Goal: Task Accomplishment & Management: Manage account settings

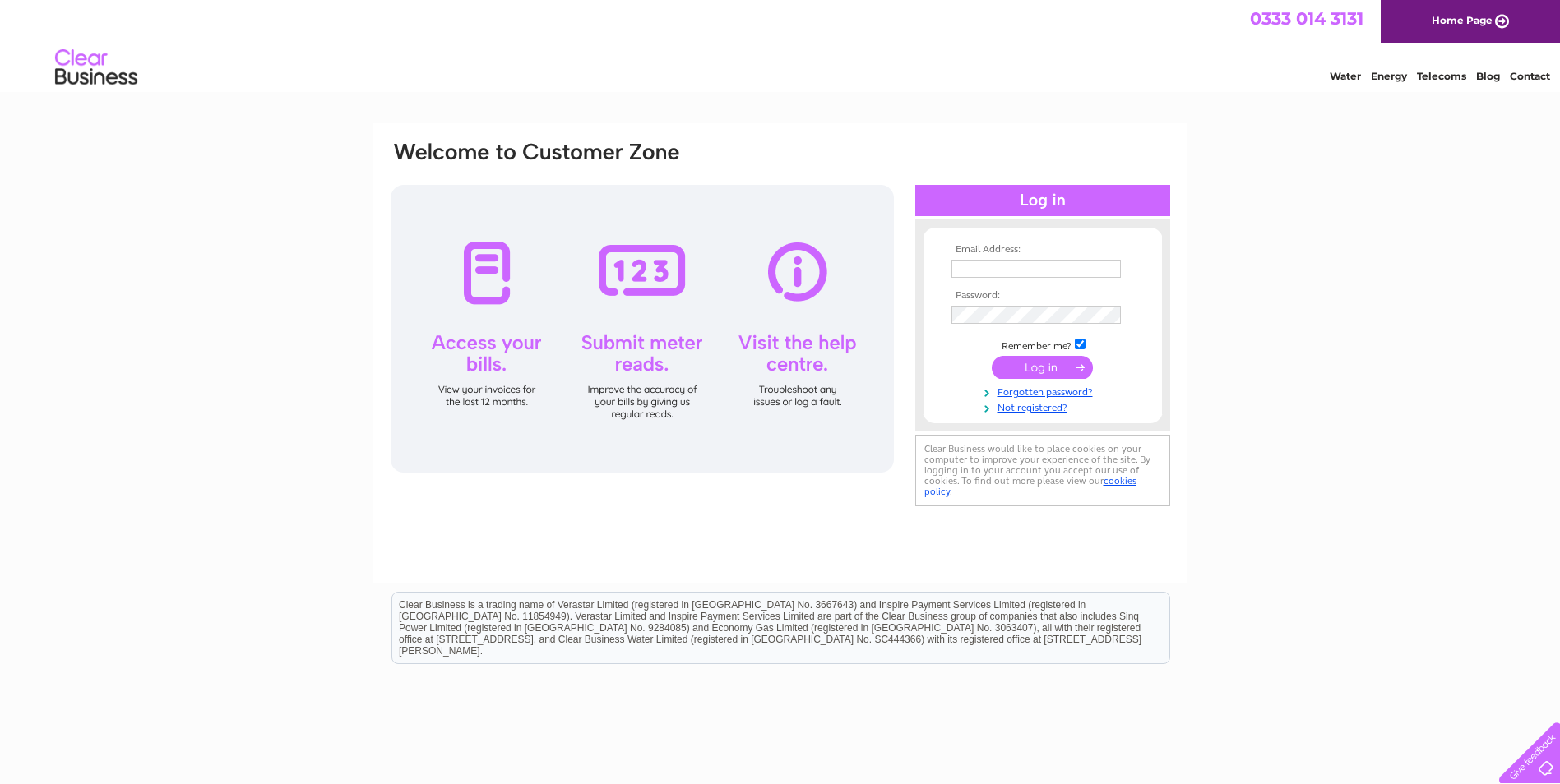
type input "andrew@theparadisepalms.com"
click at [768, 371] on input "submit" at bounding box center [1042, 367] width 101 height 23
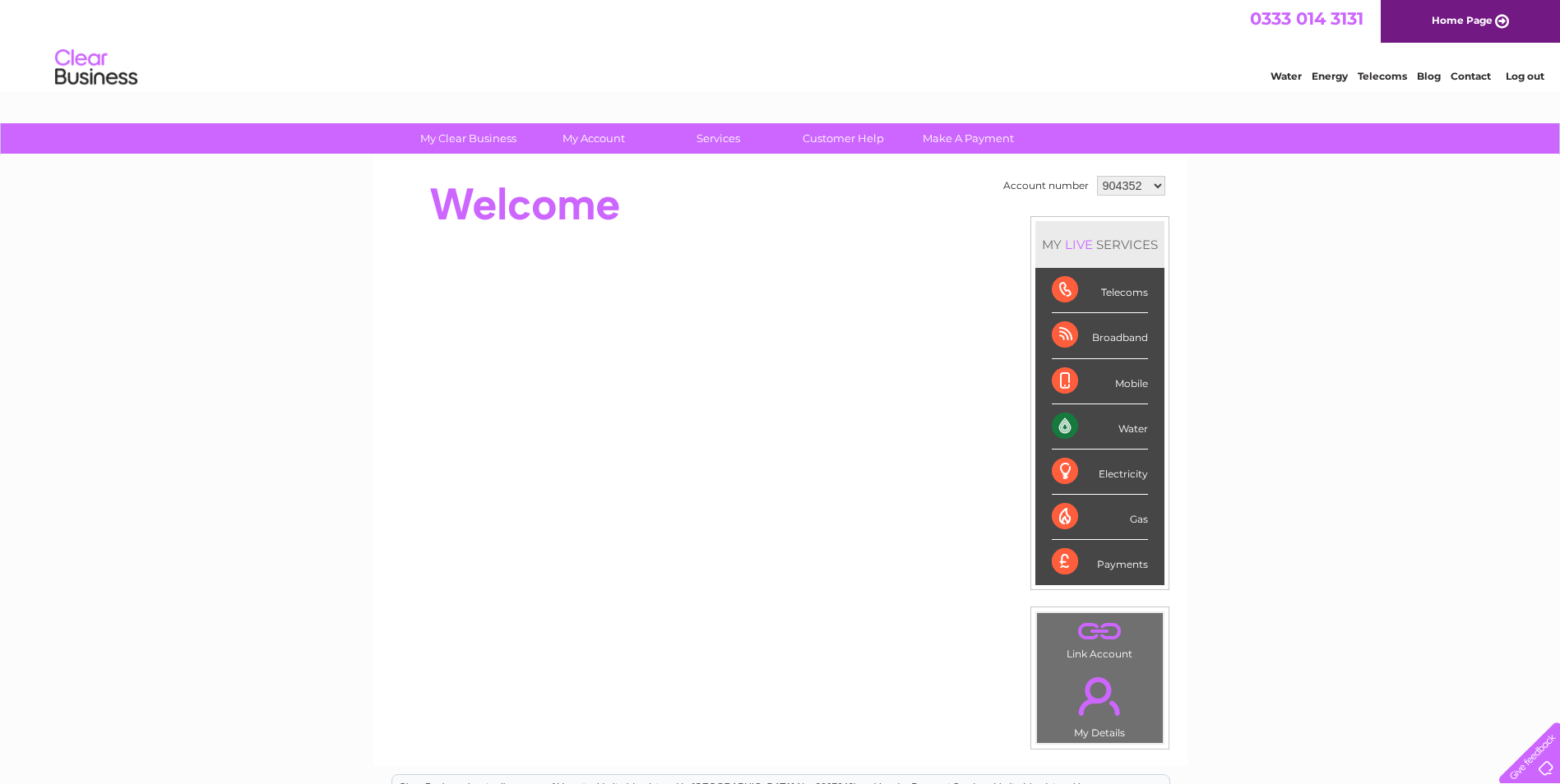
click at [1155, 175] on td "904352 3025834" at bounding box center [1131, 186] width 76 height 28
click at [1155, 189] on select "904352 3025834" at bounding box center [1131, 186] width 69 height 19
select select "3025834"
click at [1097, 176] on select "904352 3025834" at bounding box center [1131, 186] width 69 height 19
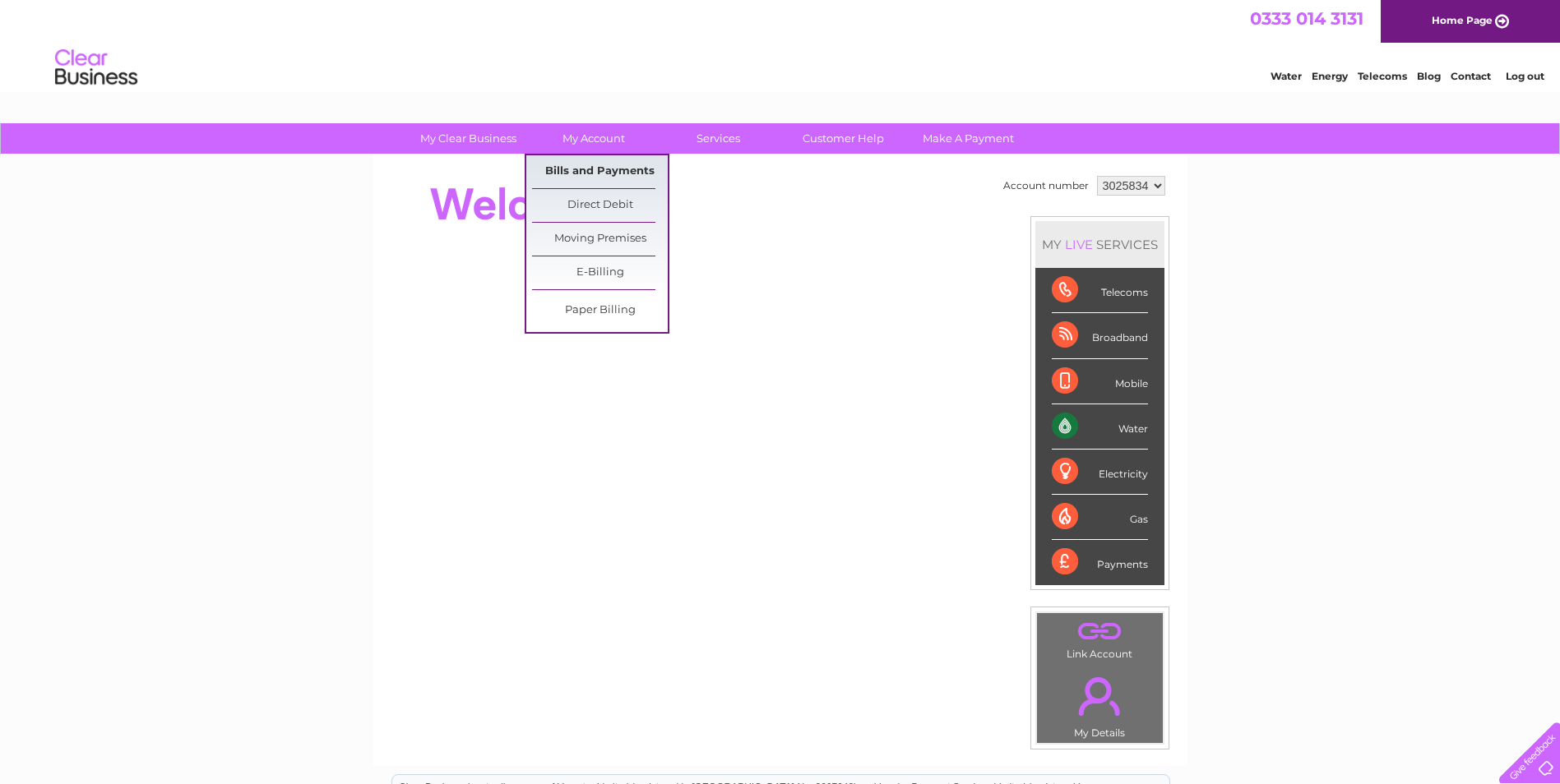
click at [578, 169] on link "Bills and Payments" at bounding box center [600, 171] width 135 height 32
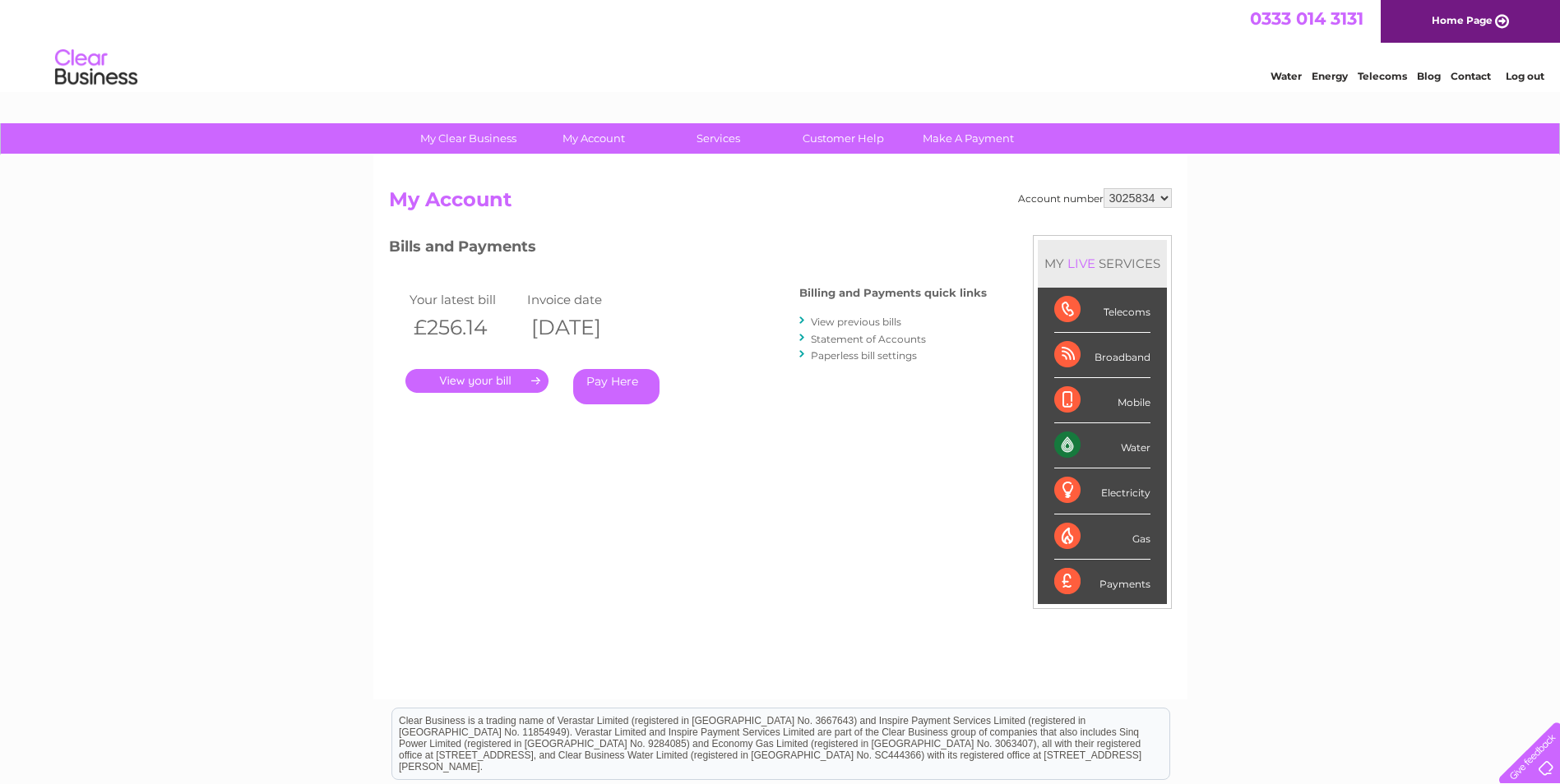
click at [491, 381] on link "." at bounding box center [477, 381] width 143 height 24
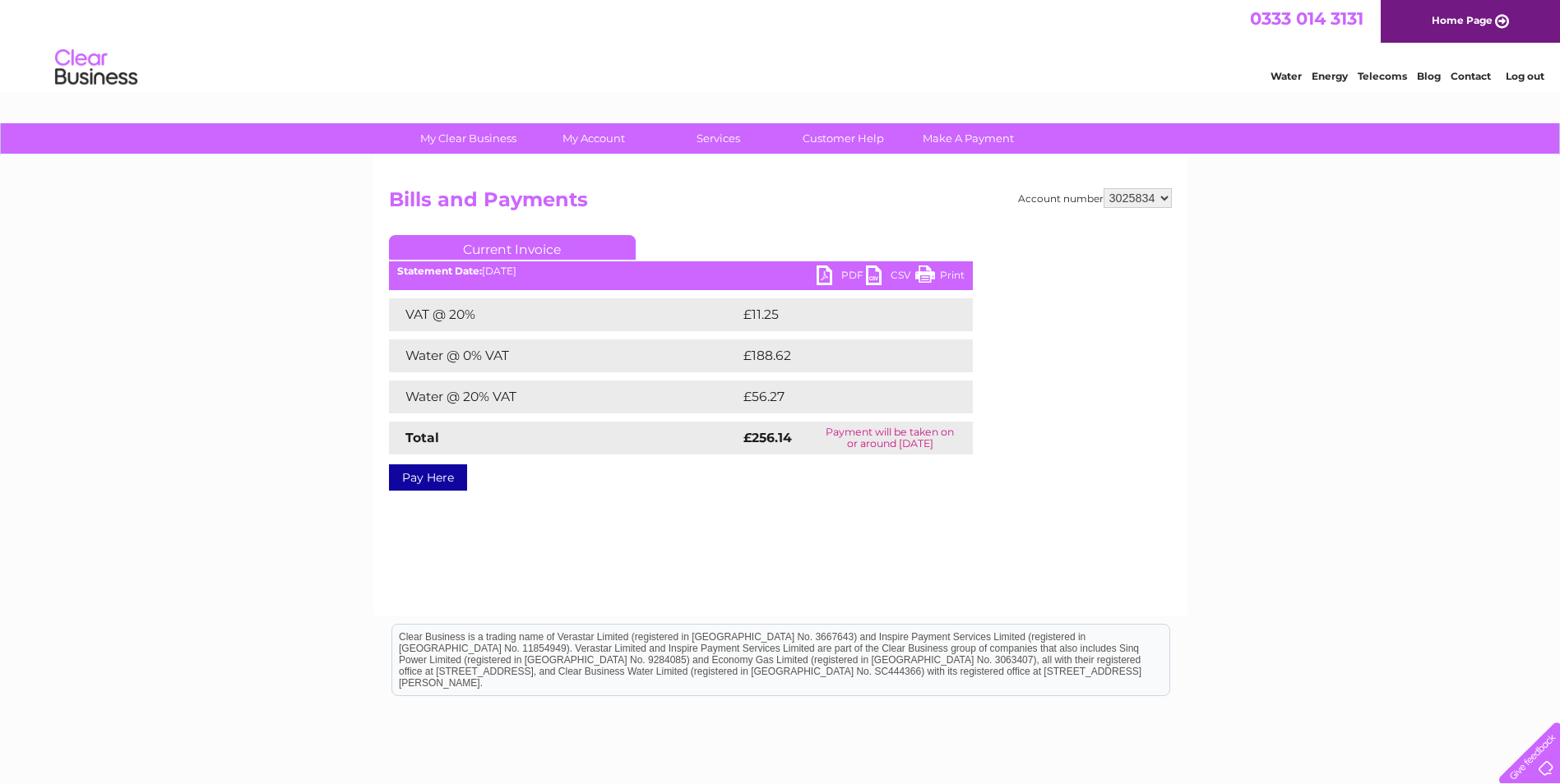
click at [833, 271] on link "PDF" at bounding box center [841, 277] width 49 height 24
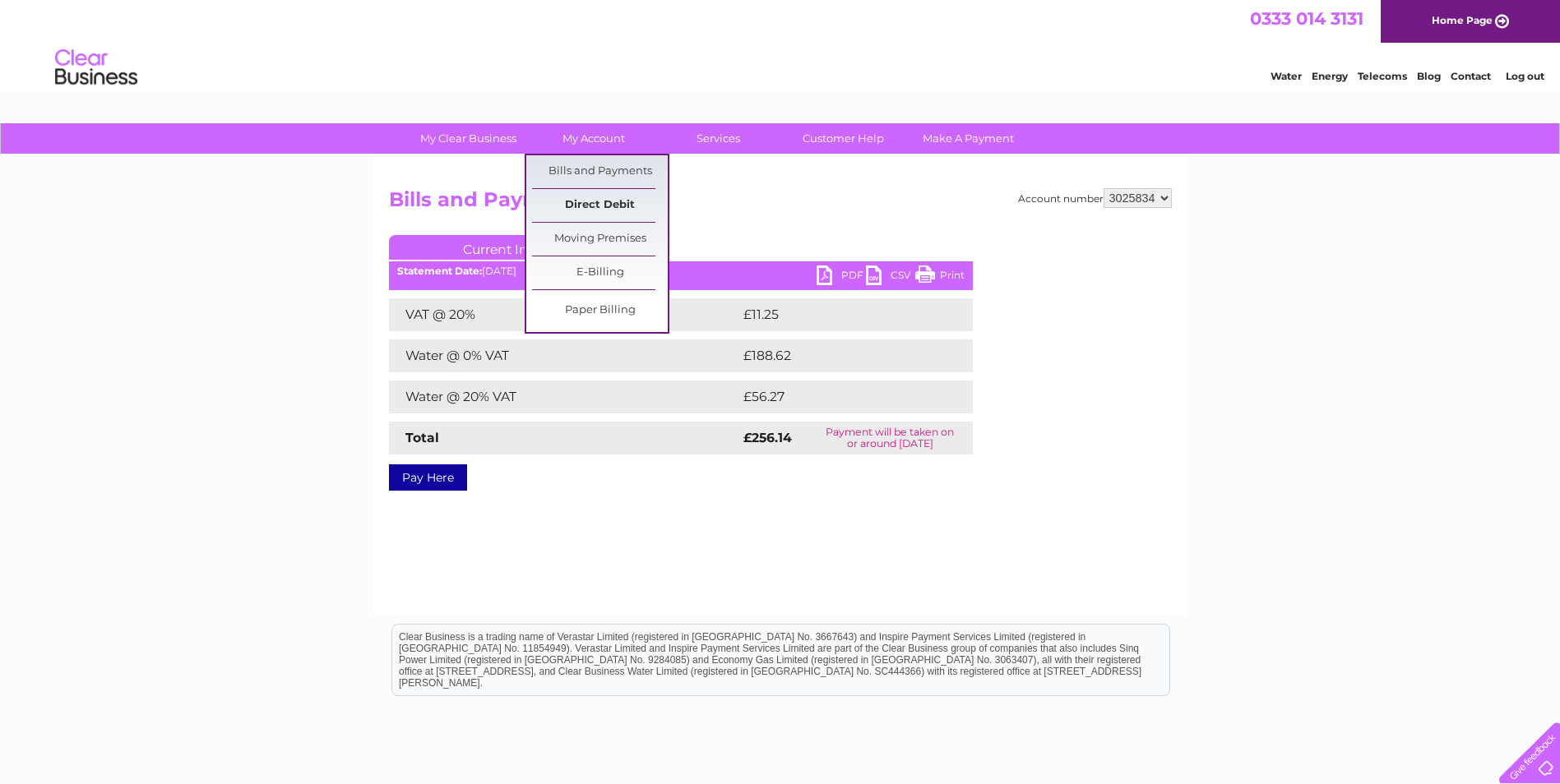
click at [574, 206] on link "Direct Debit" at bounding box center [600, 205] width 135 height 32
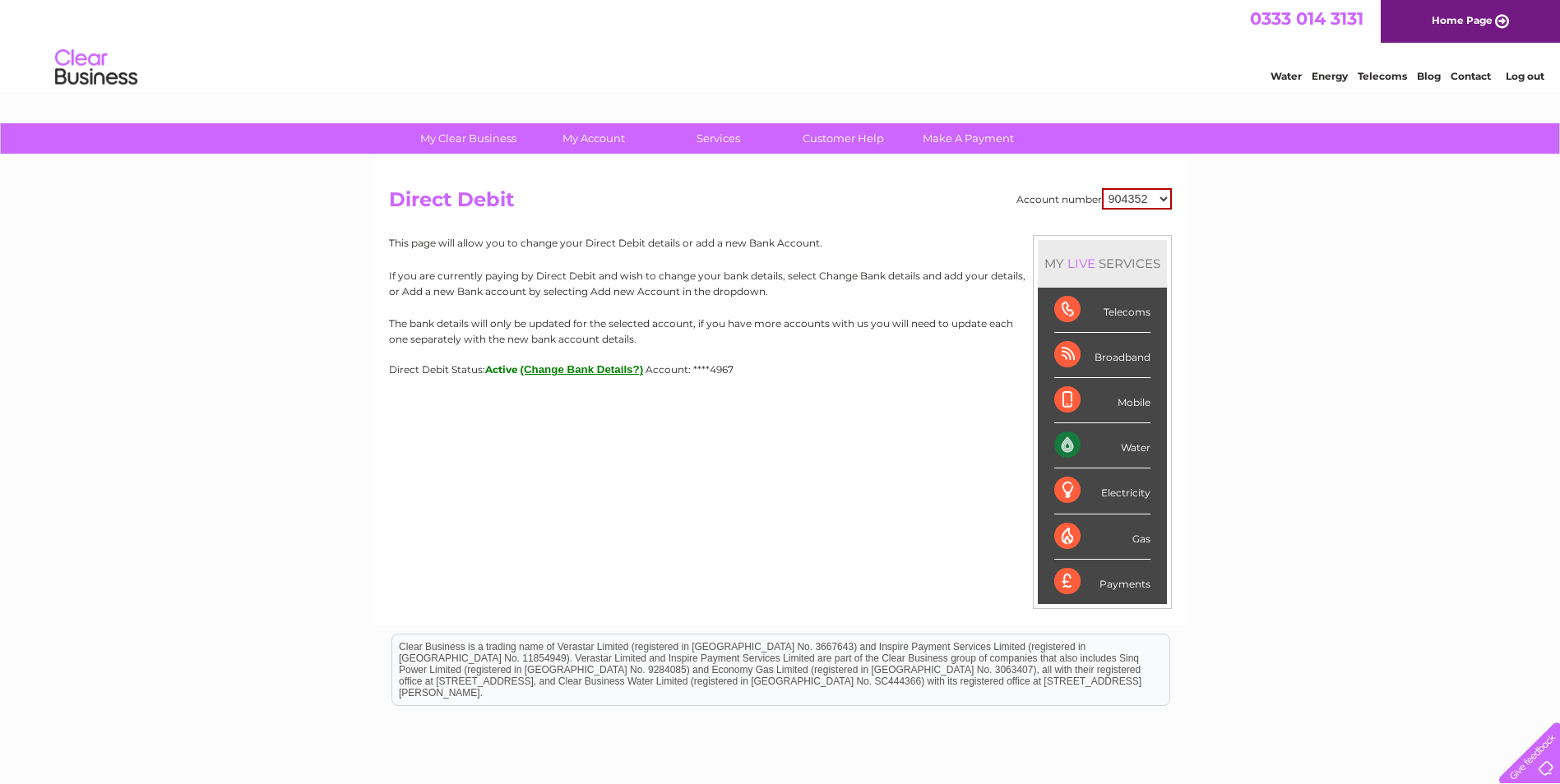
click at [581, 371] on button "(Change Bank Details?)" at bounding box center [582, 369] width 123 height 12
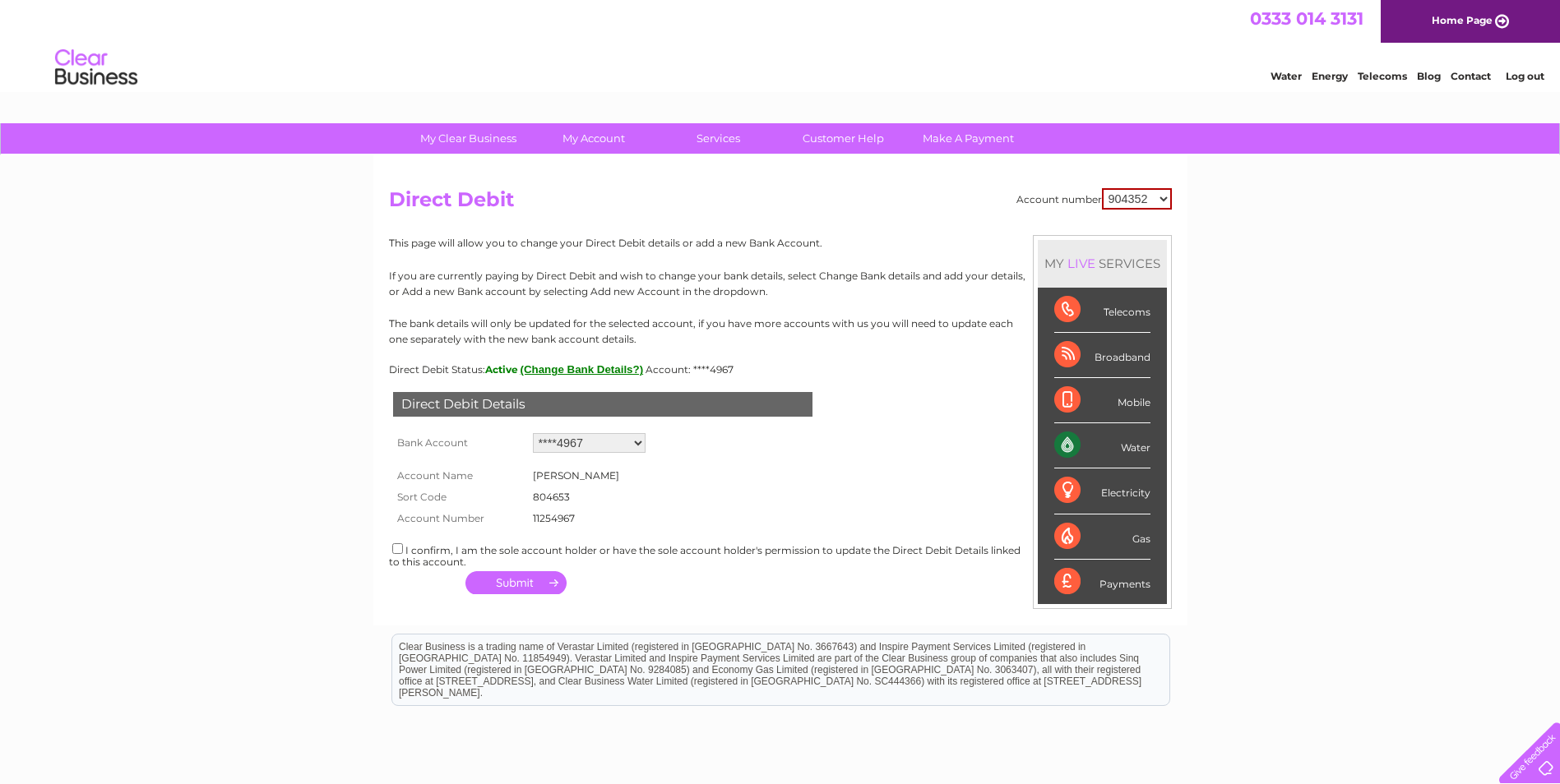
click at [1166, 199] on select "904352 3025834" at bounding box center [1136, 199] width 70 height 21
select select "3025834"
click at [1102, 188] on select "904352 3025834" at bounding box center [1136, 199] width 70 height 21
